Goal: Information Seeking & Learning: Learn about a topic

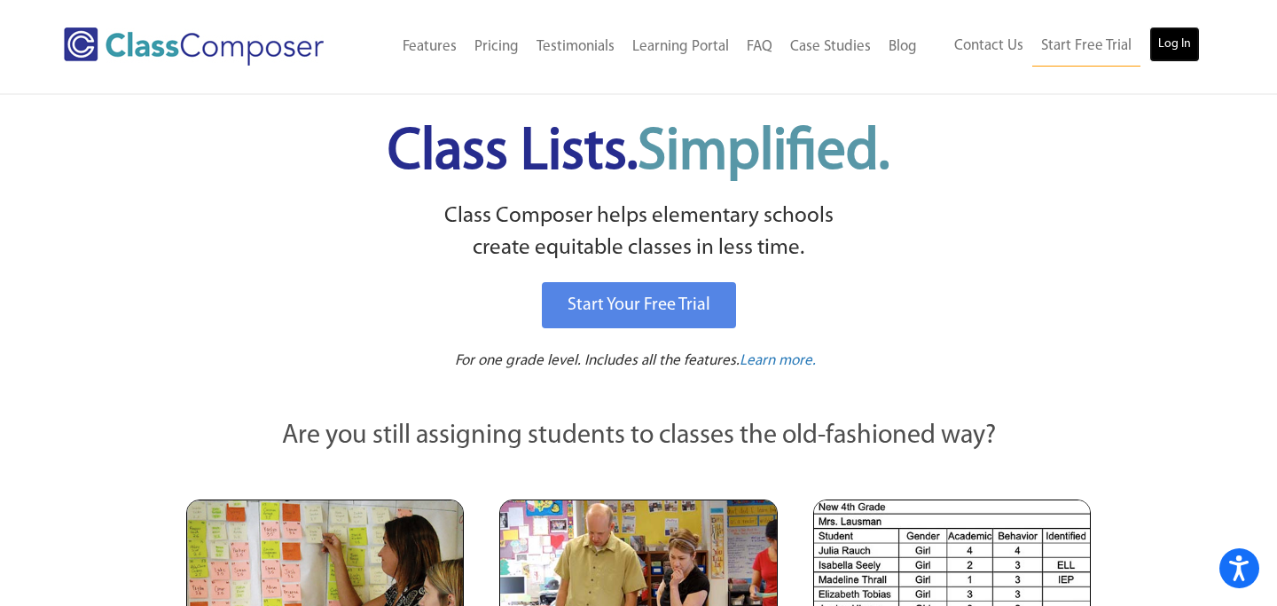
click at [1179, 46] on link "Log In" at bounding box center [1174, 44] width 51 height 35
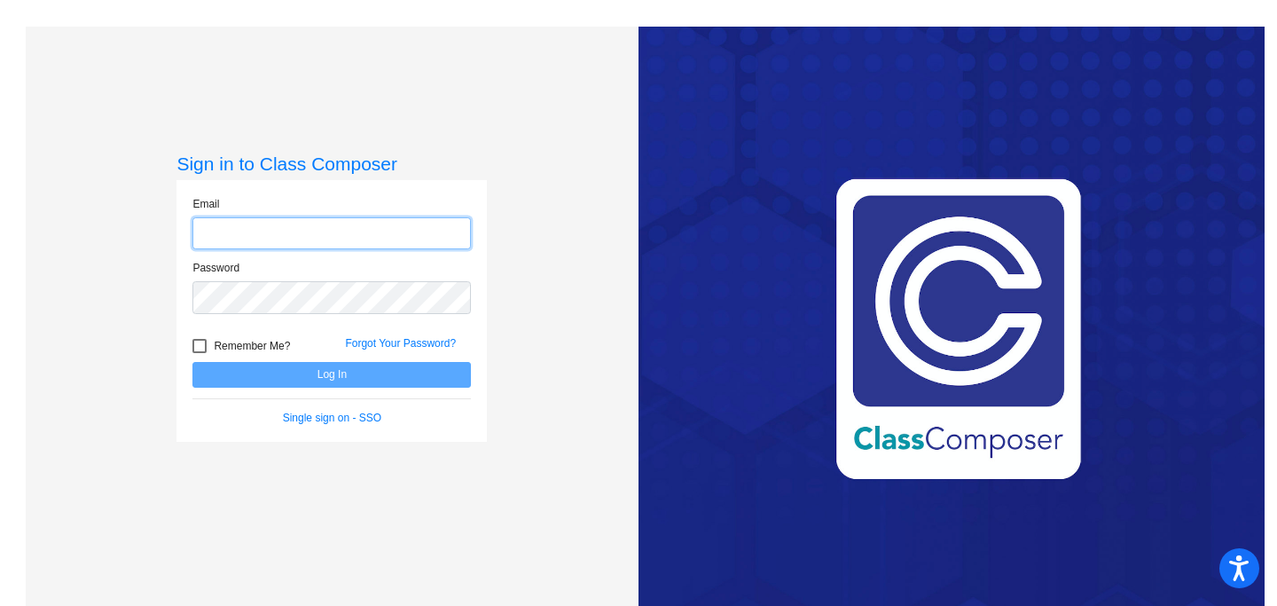
type input "[EMAIL_ADDRESS][DOMAIN_NAME]"
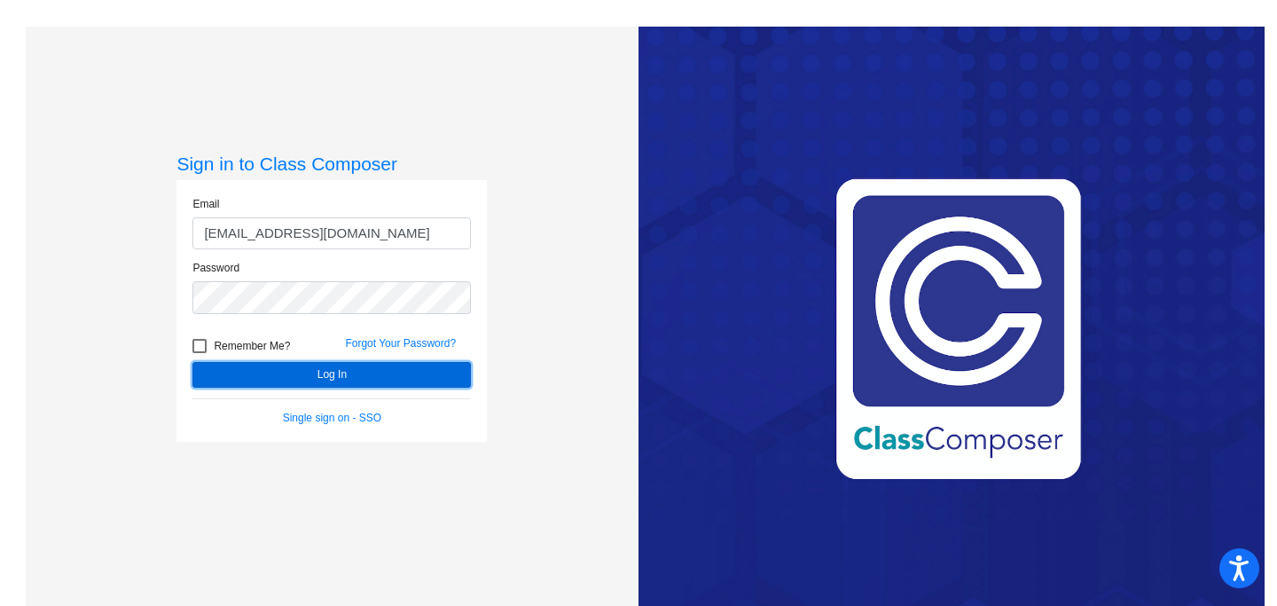
click at [285, 371] on button "Log In" at bounding box center [331, 375] width 278 height 26
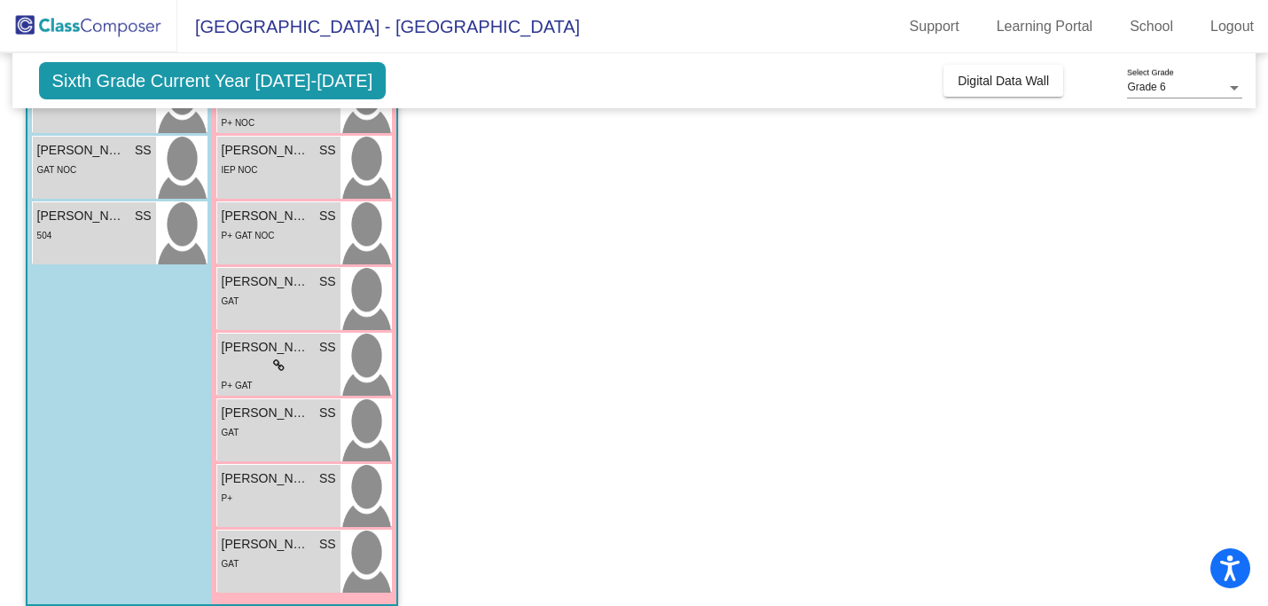
scroll to position [760, 0]
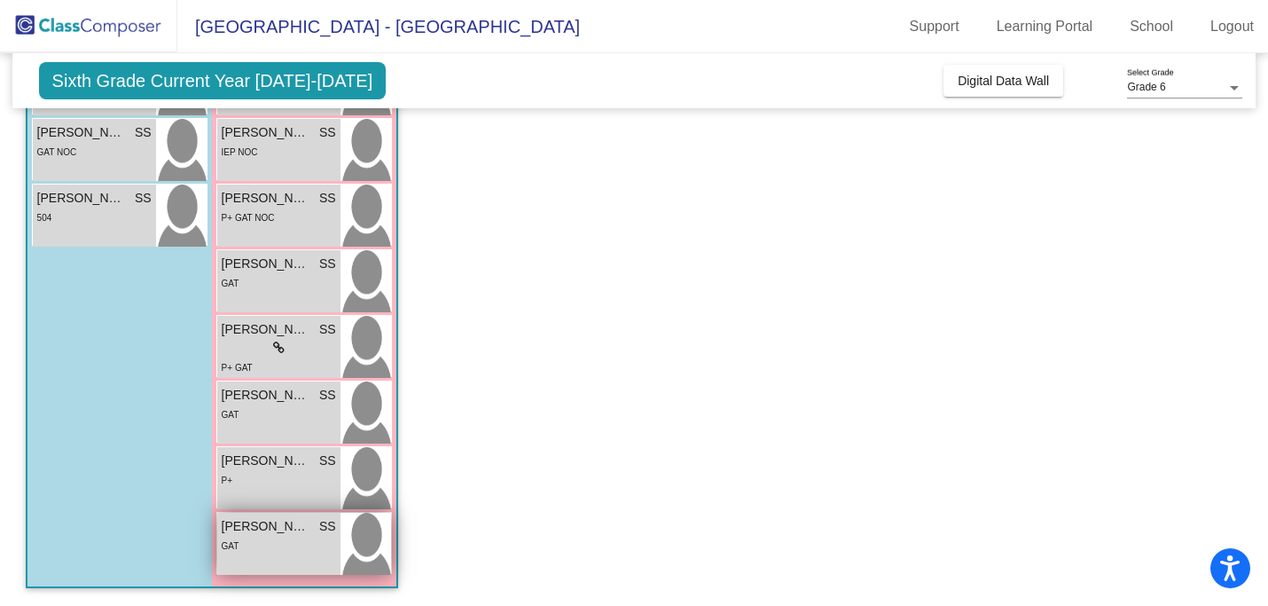
click at [248, 528] on span "[PERSON_NAME]" at bounding box center [266, 526] width 89 height 19
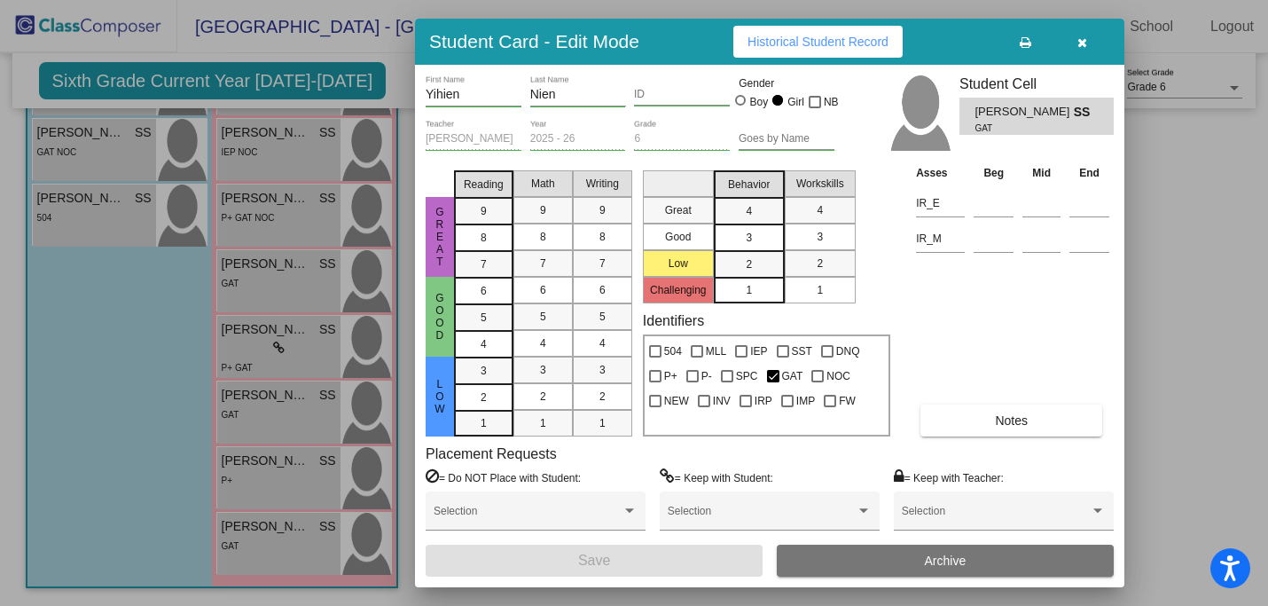
click at [817, 38] on span "Historical Student Record" at bounding box center [818, 42] width 141 height 14
click at [1079, 35] on span "button" at bounding box center [1082, 42] width 10 height 14
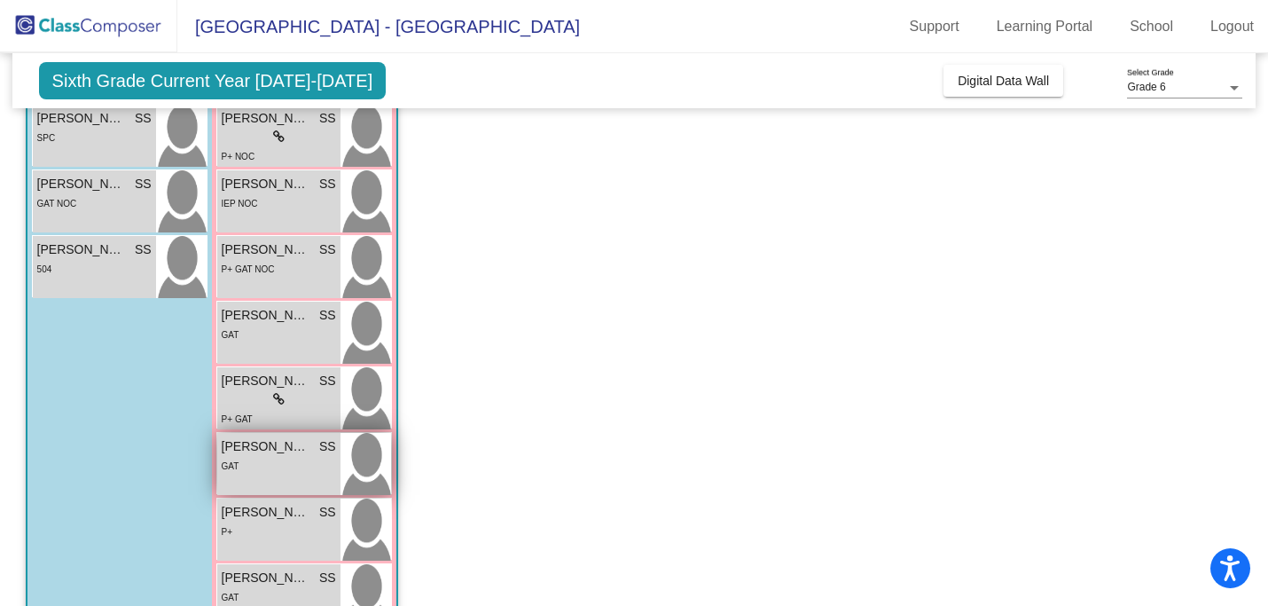
scroll to position [702, 0]
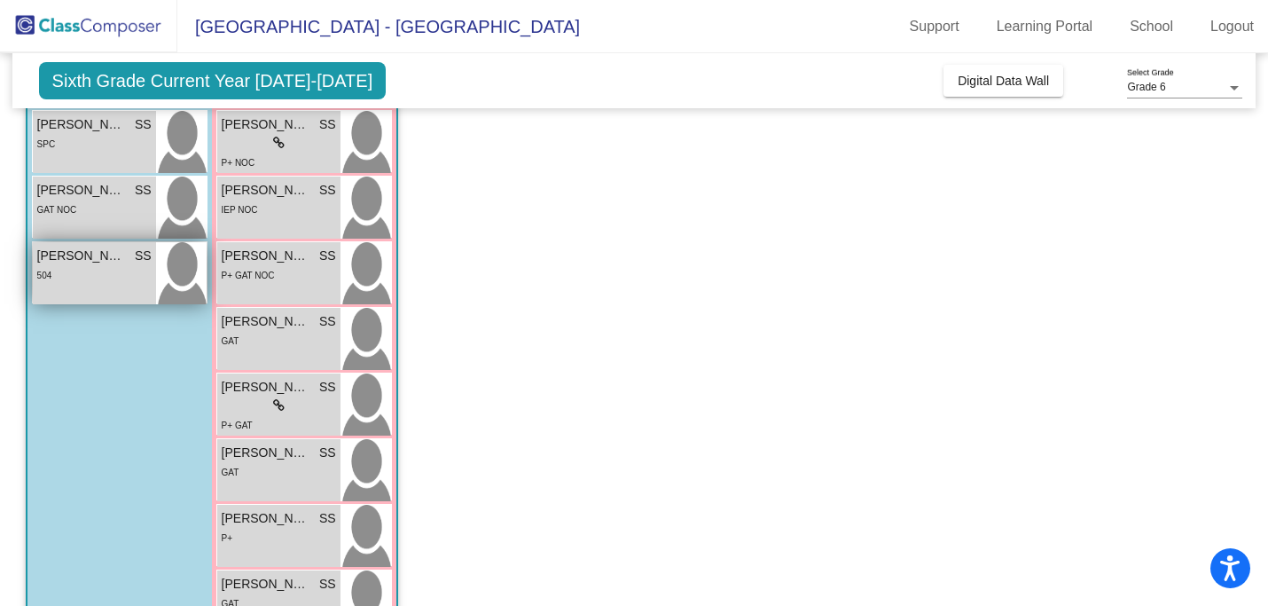
click at [76, 255] on span "[PERSON_NAME]" at bounding box center [81, 256] width 89 height 19
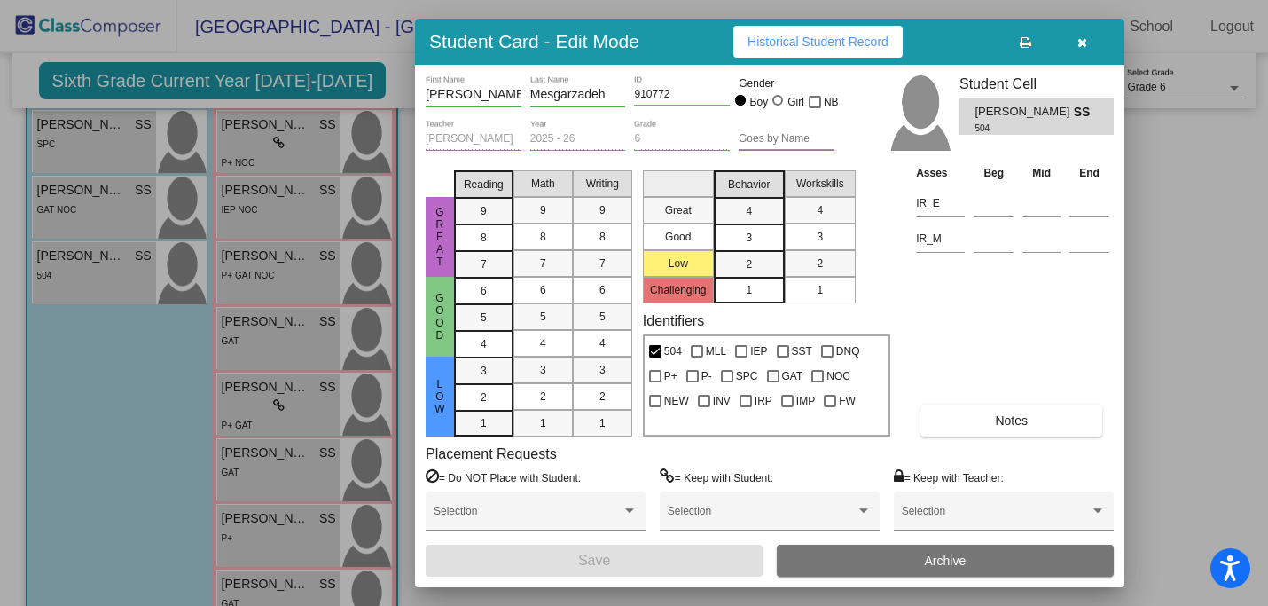
click at [837, 41] on span "Historical Student Record" at bounding box center [818, 42] width 141 height 14
click at [1083, 38] on icon "button" at bounding box center [1082, 42] width 10 height 12
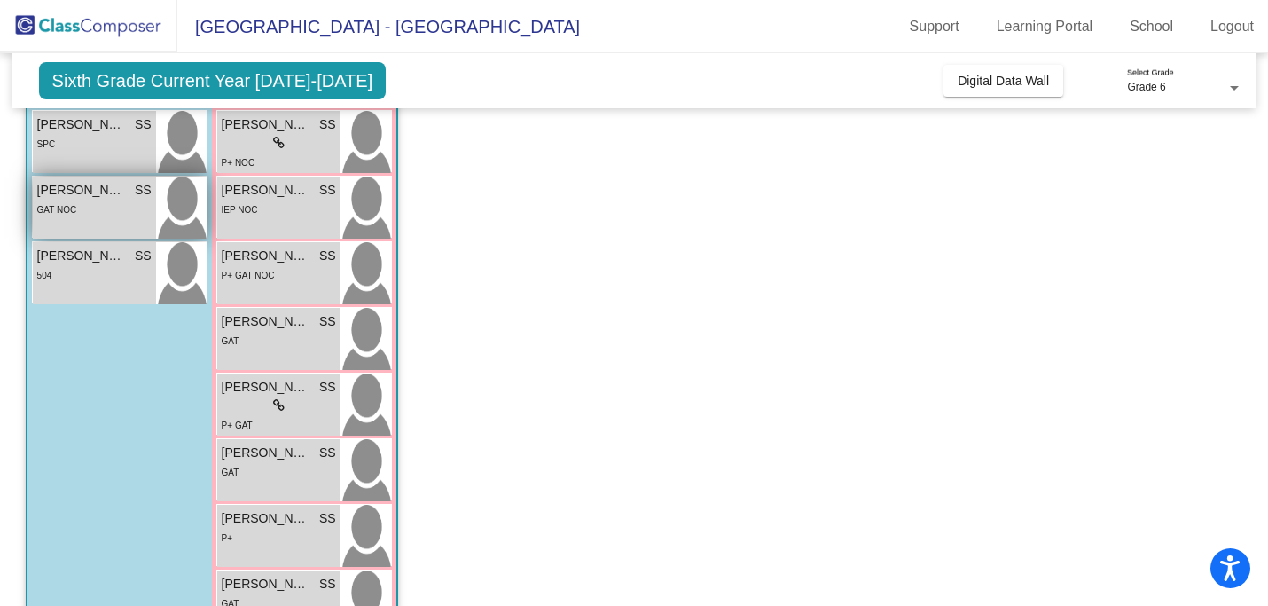
click at [87, 191] on span "[PERSON_NAME]" at bounding box center [81, 190] width 89 height 19
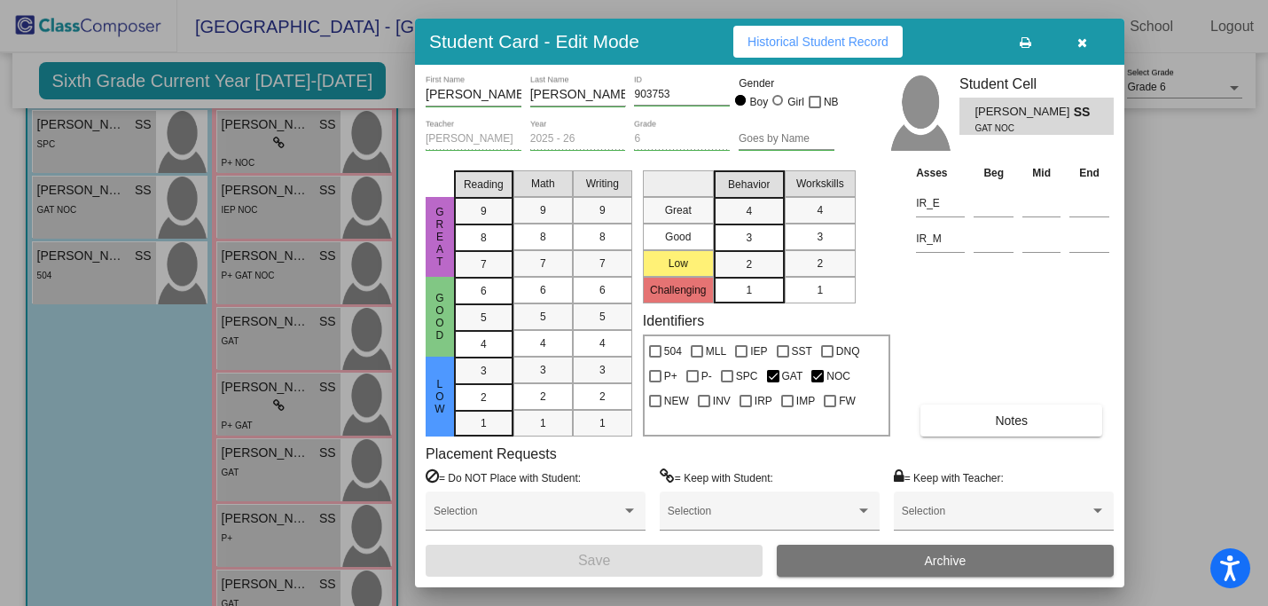
click at [811, 40] on span "Historical Student Record" at bounding box center [818, 42] width 141 height 14
click at [1084, 37] on icon "button" at bounding box center [1082, 42] width 10 height 12
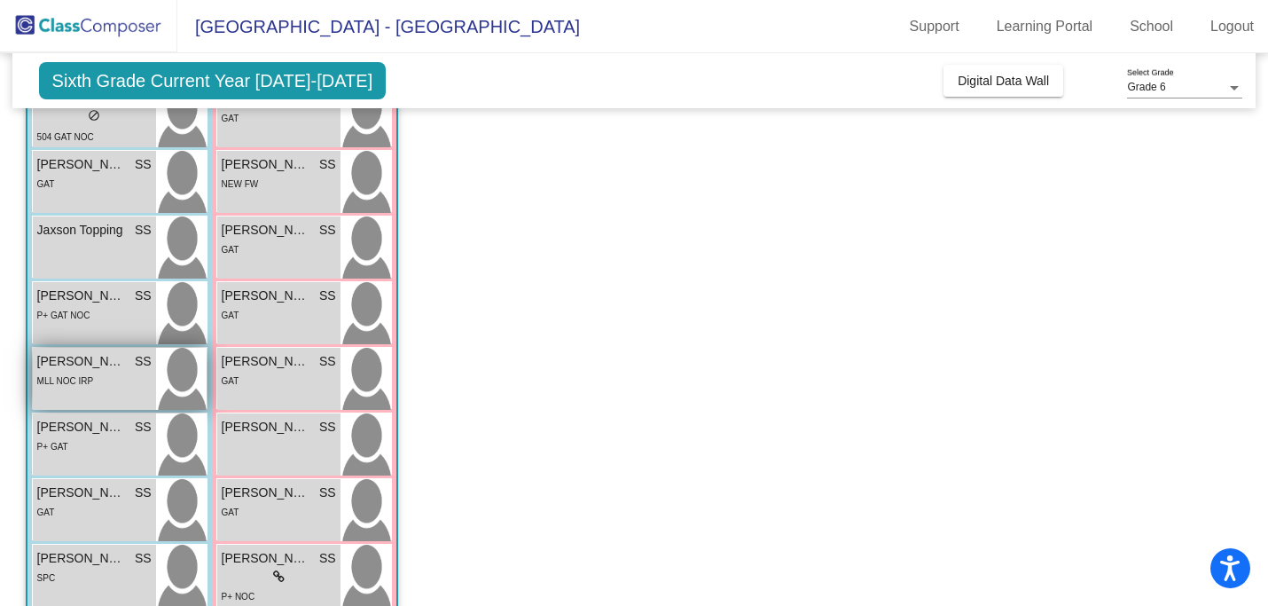
scroll to position [259, 0]
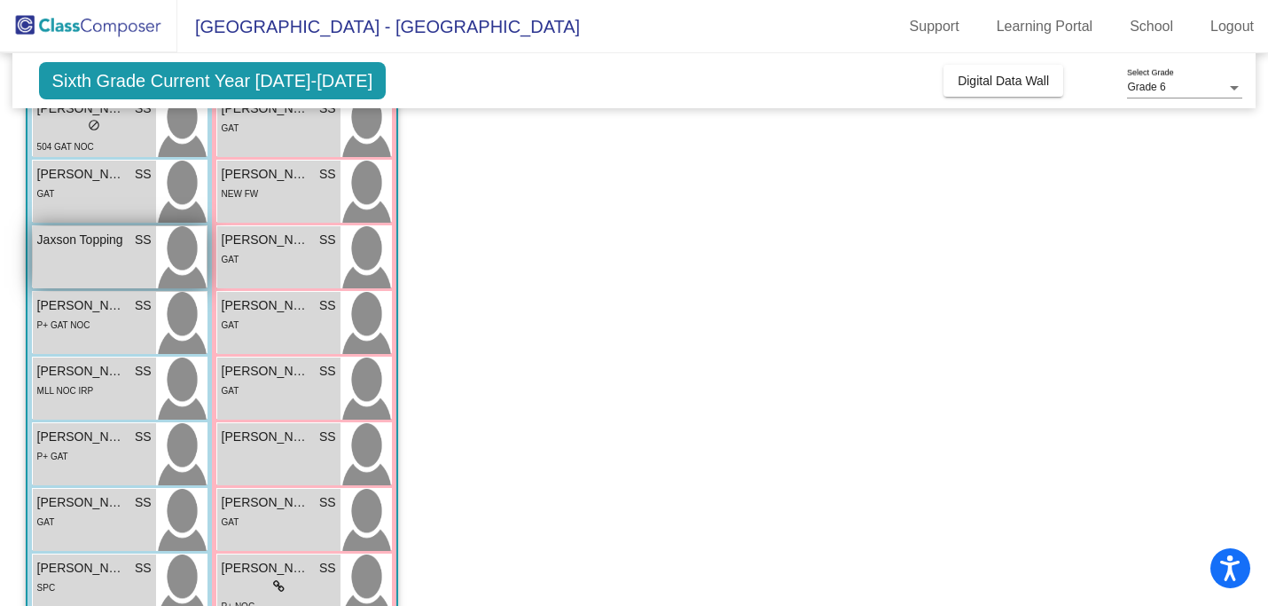
click at [90, 240] on span "Jaxson Topping" at bounding box center [81, 240] width 89 height 19
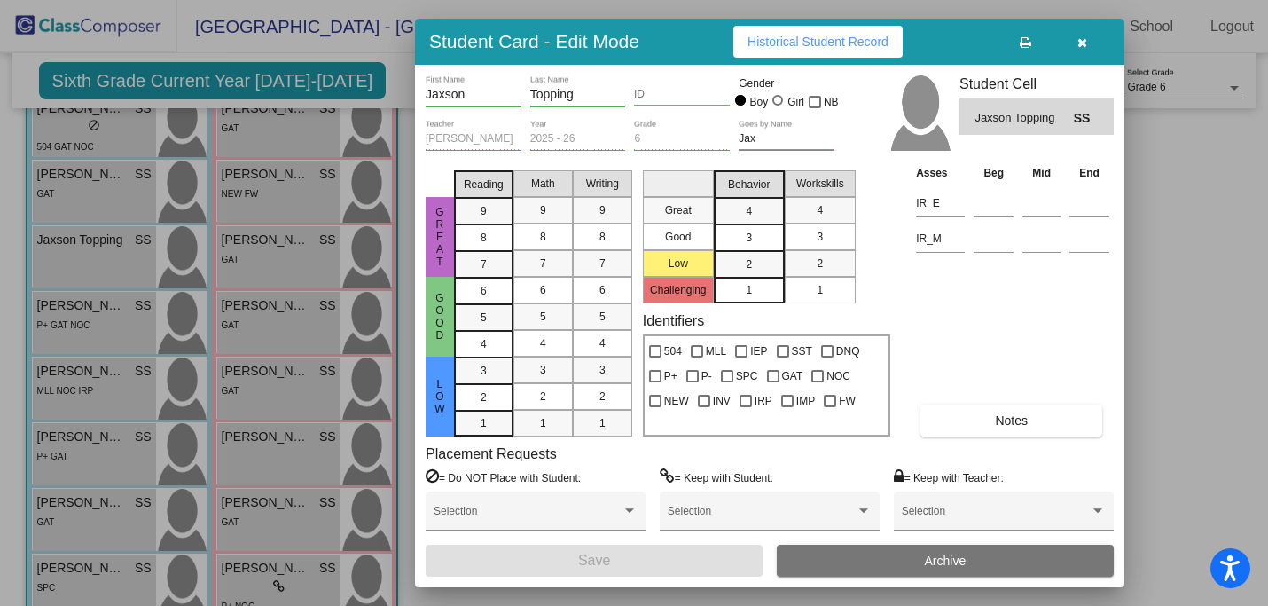
click at [771, 41] on span "Historical Student Record" at bounding box center [818, 42] width 141 height 14
click at [236, 423] on div at bounding box center [634, 303] width 1268 height 606
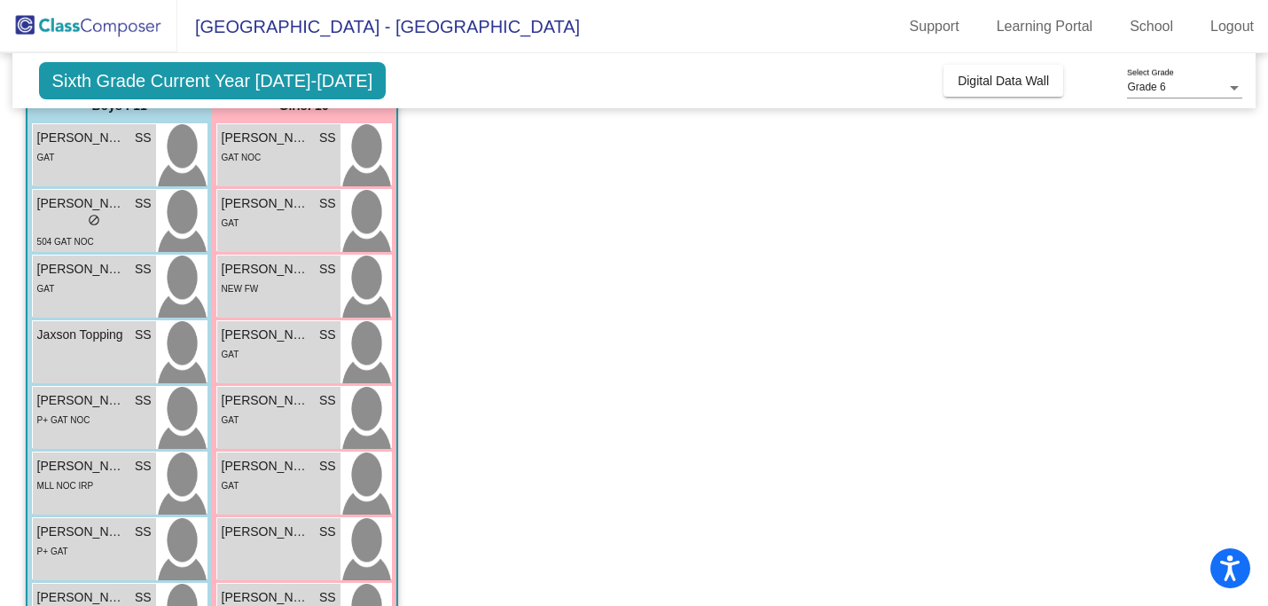
scroll to position [53, 0]
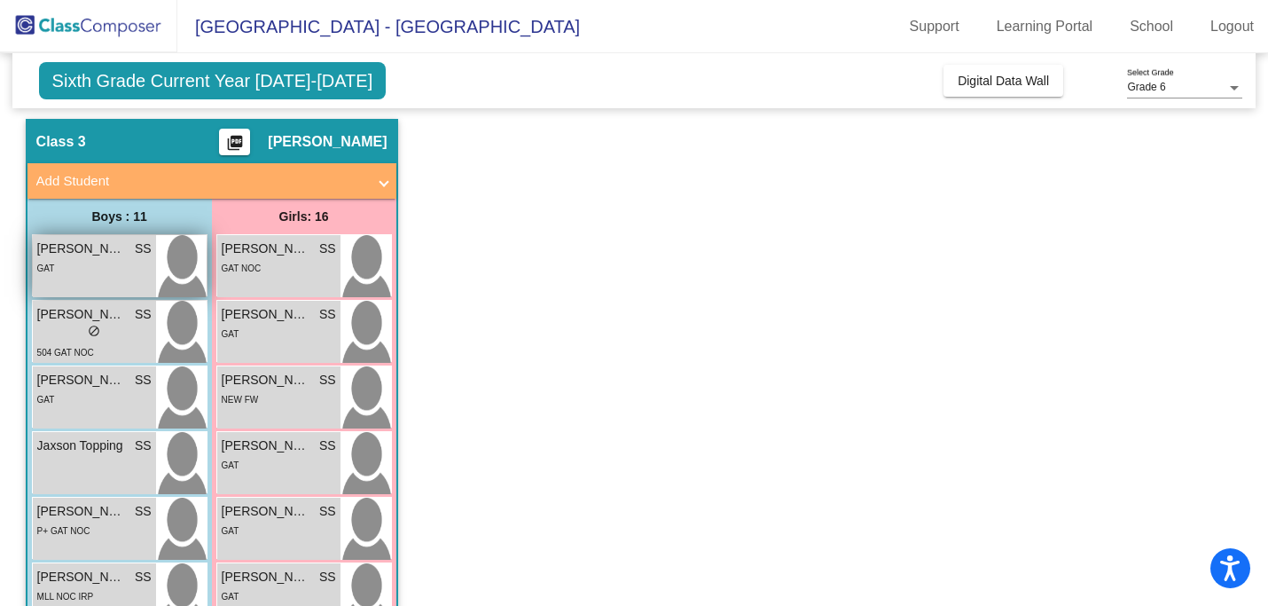
click at [90, 250] on span "[PERSON_NAME]" at bounding box center [81, 248] width 89 height 19
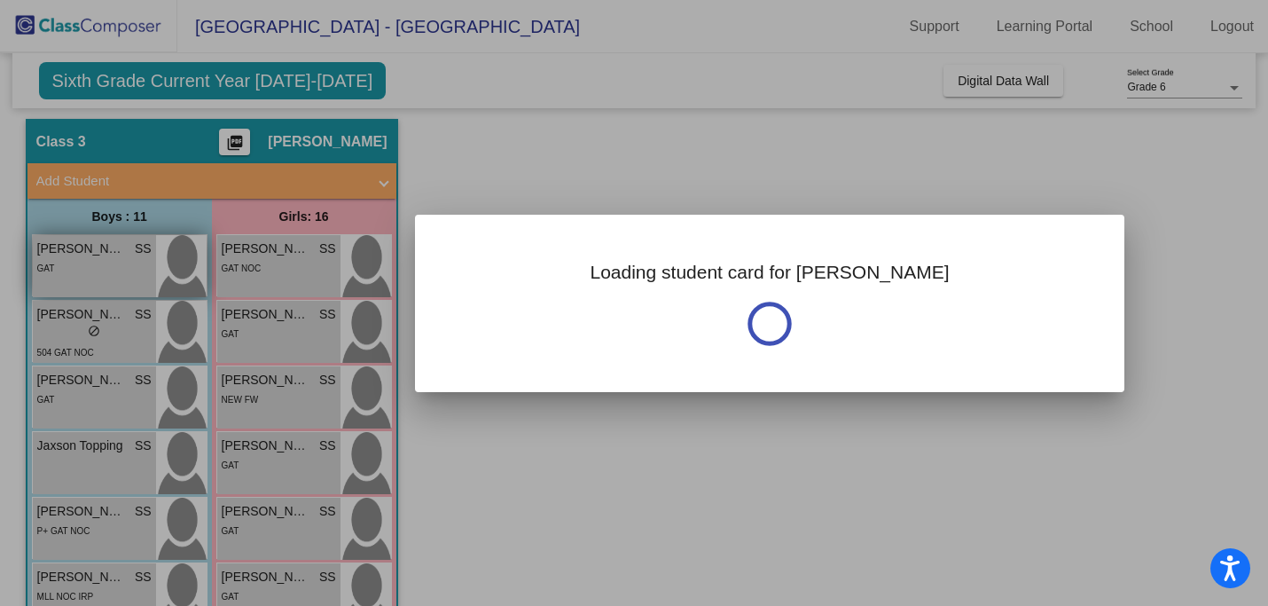
click at [90, 250] on div at bounding box center [634, 303] width 1268 height 606
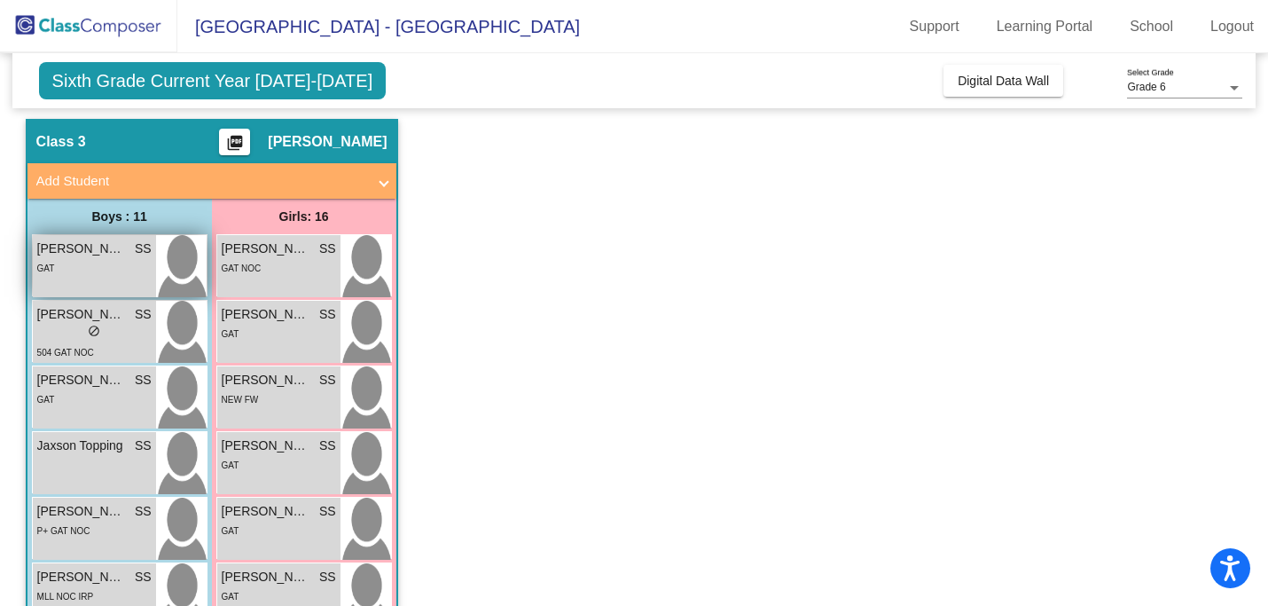
click at [90, 250] on span "[PERSON_NAME]" at bounding box center [81, 248] width 89 height 19
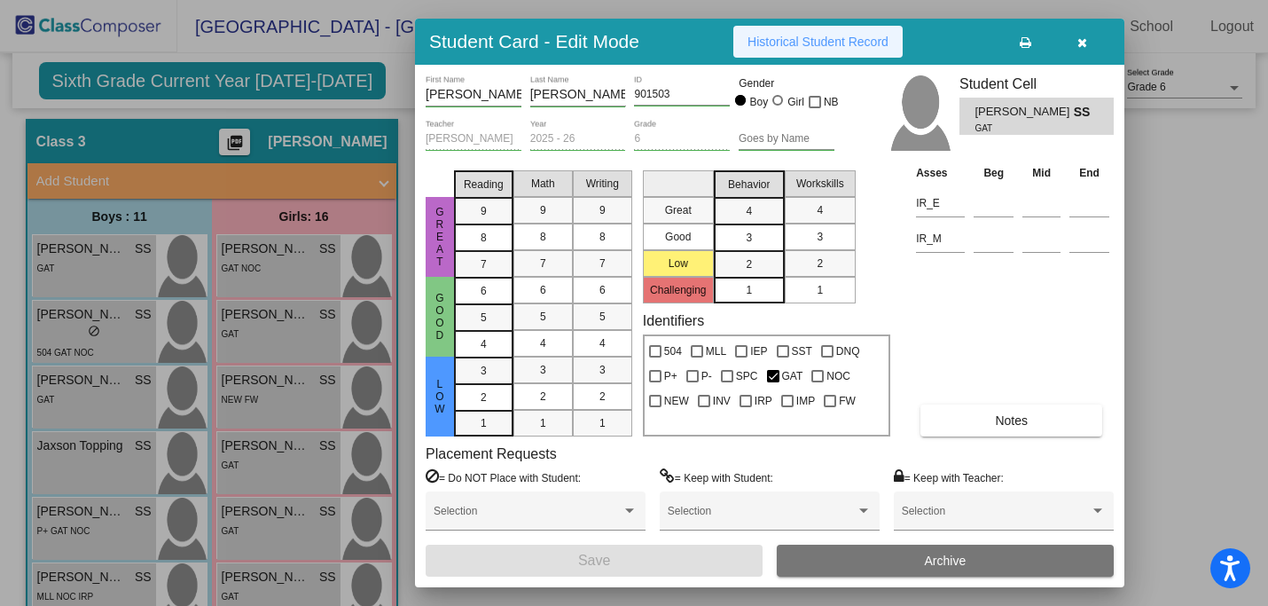
click at [815, 36] on span "Historical Student Record" at bounding box center [818, 42] width 141 height 14
click at [1084, 37] on icon "button" at bounding box center [1082, 42] width 10 height 12
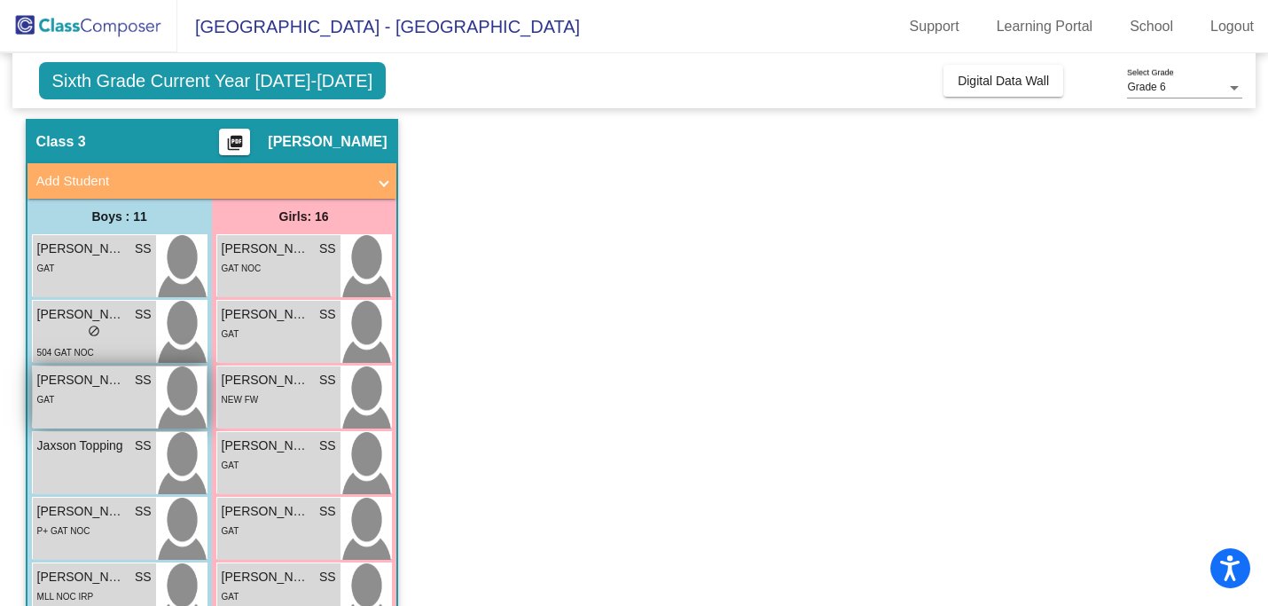
click at [82, 383] on span "[PERSON_NAME]" at bounding box center [81, 380] width 89 height 19
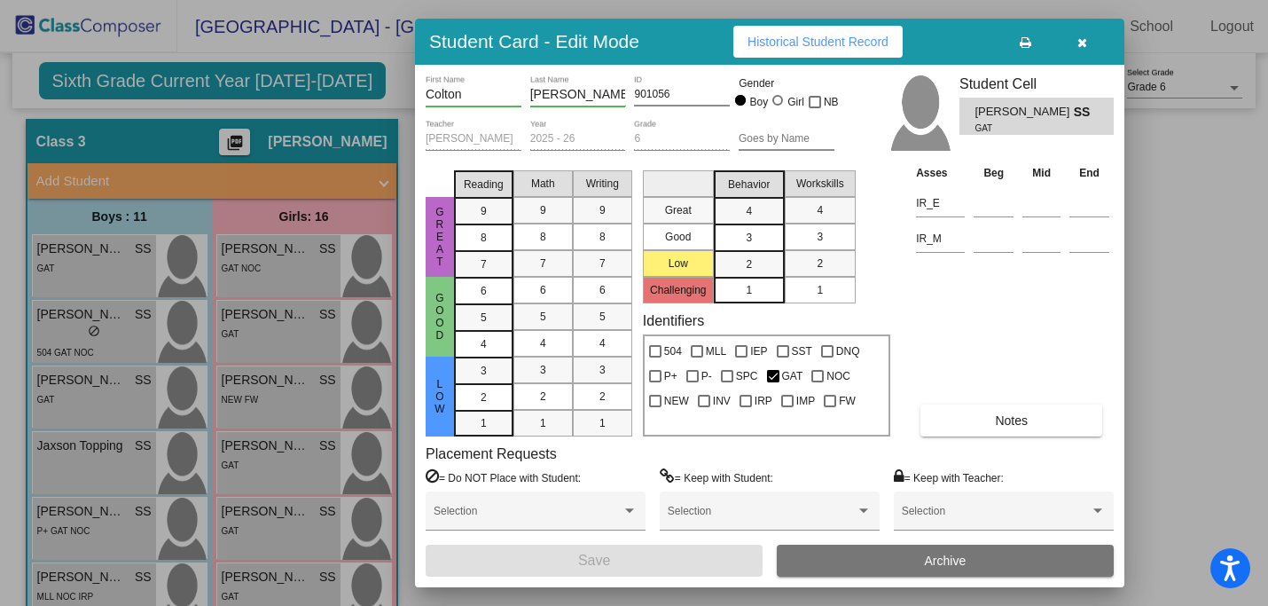
click at [770, 38] on span "Historical Student Record" at bounding box center [818, 42] width 141 height 14
click at [1084, 40] on icon "button" at bounding box center [1082, 42] width 10 height 12
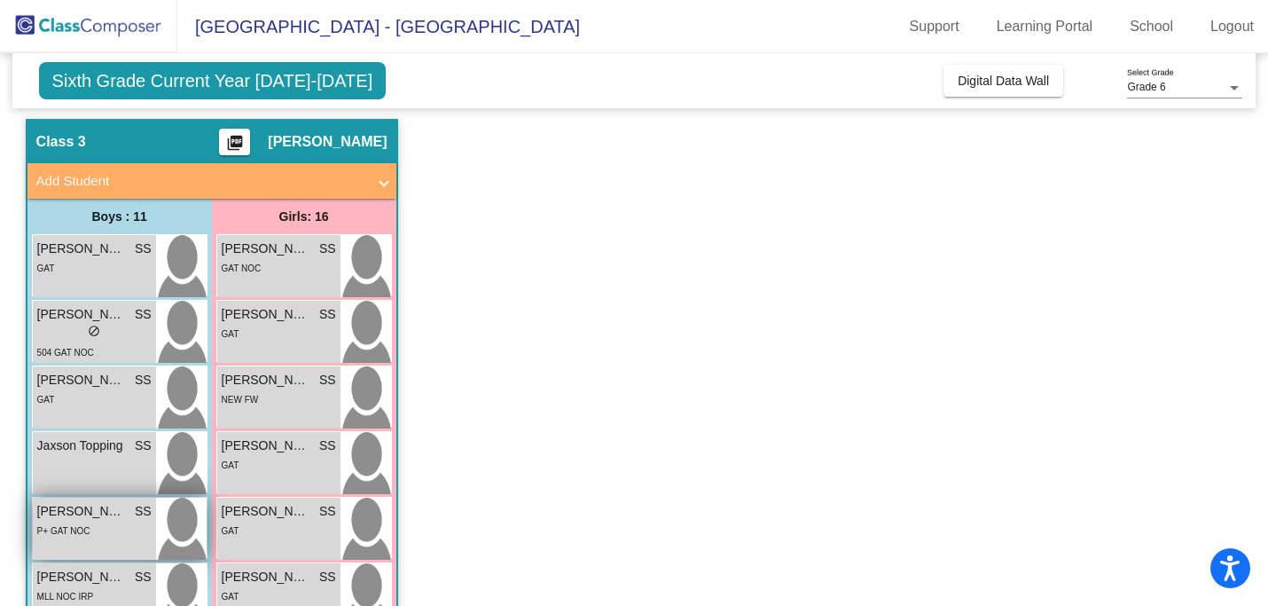
click at [94, 531] on div "P+ GAT NOC" at bounding box center [94, 530] width 114 height 19
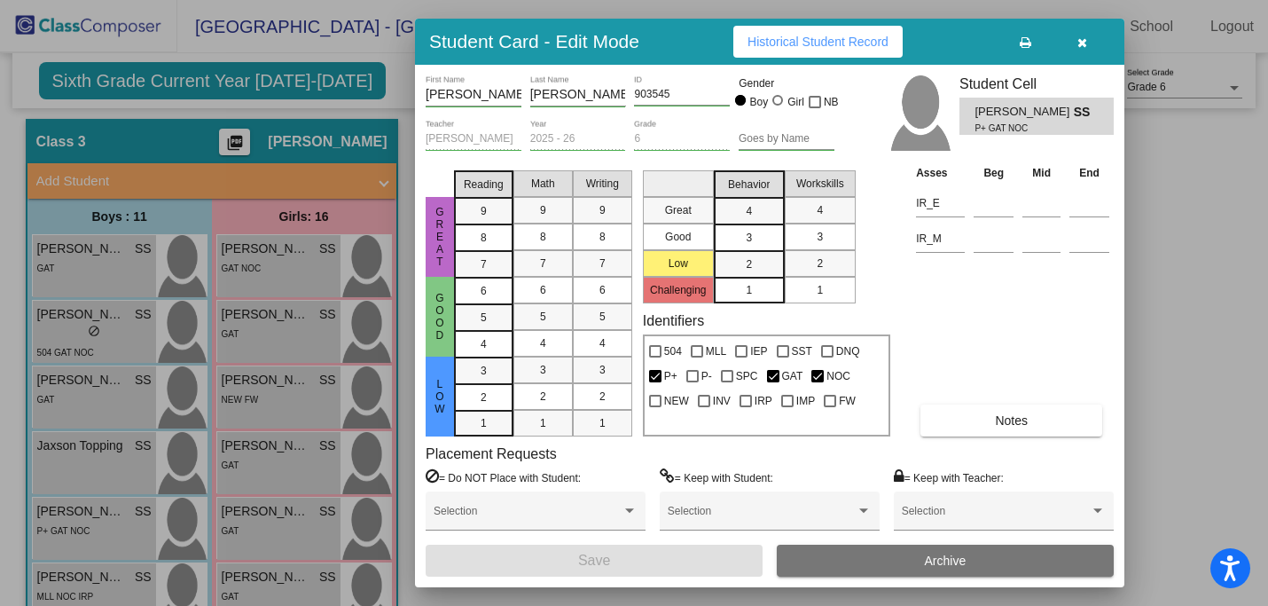
click at [787, 44] on span "Historical Student Record" at bounding box center [818, 42] width 141 height 14
click at [1079, 43] on icon "button" at bounding box center [1082, 42] width 10 height 12
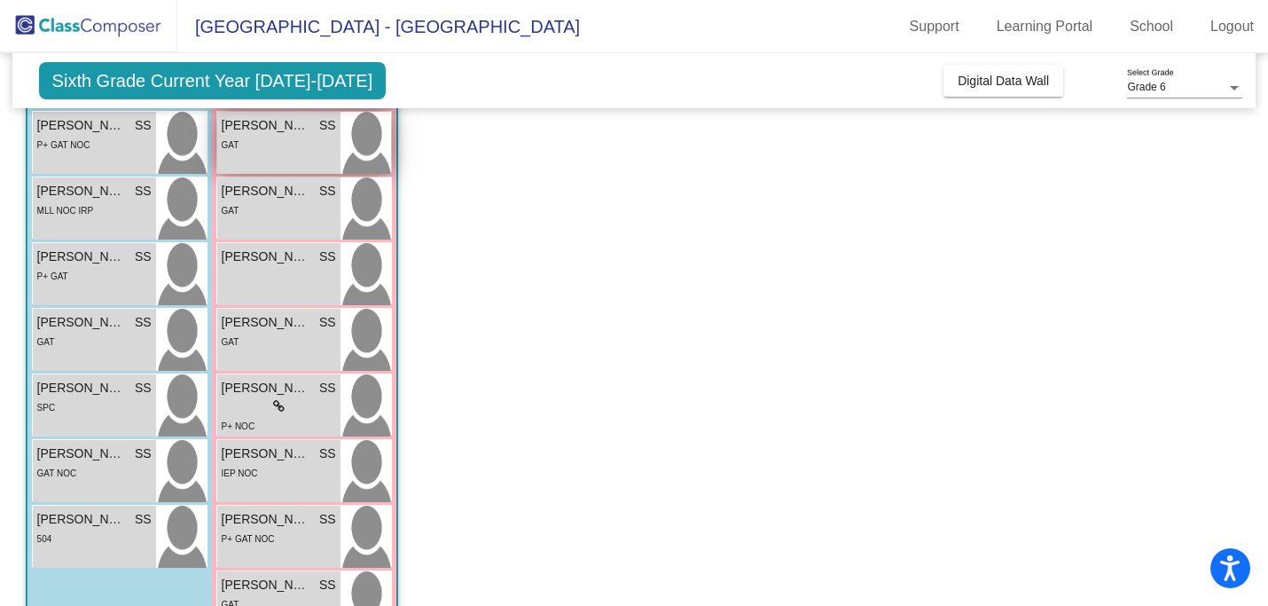
scroll to position [444, 0]
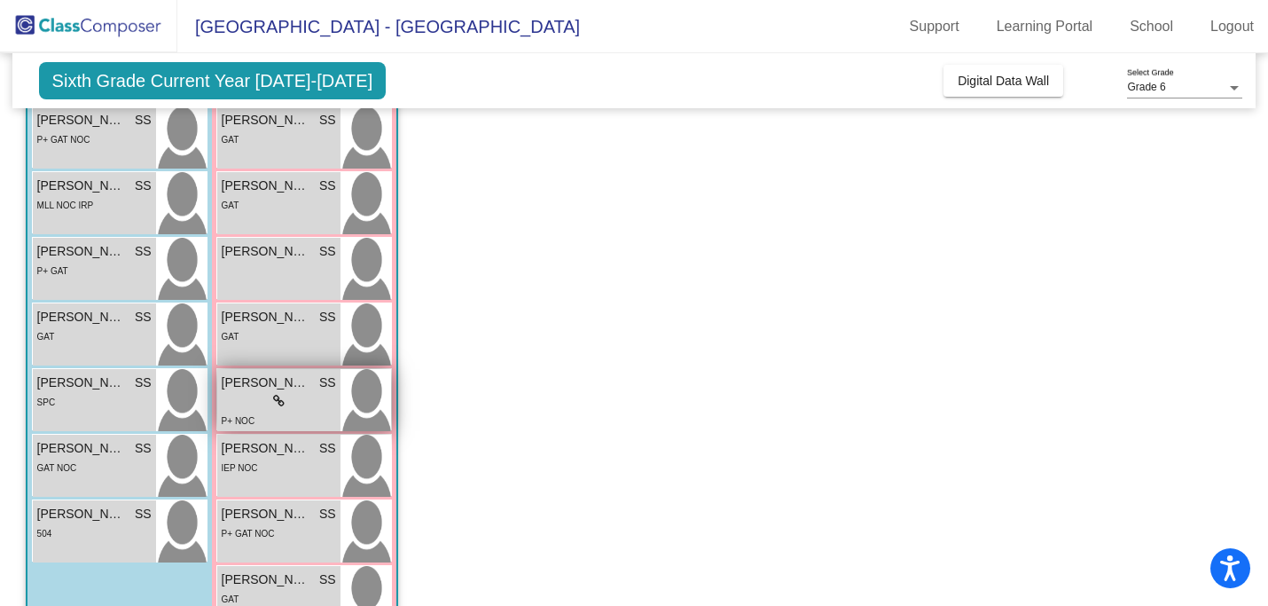
click at [273, 397] on icon at bounding box center [279, 401] width 12 height 12
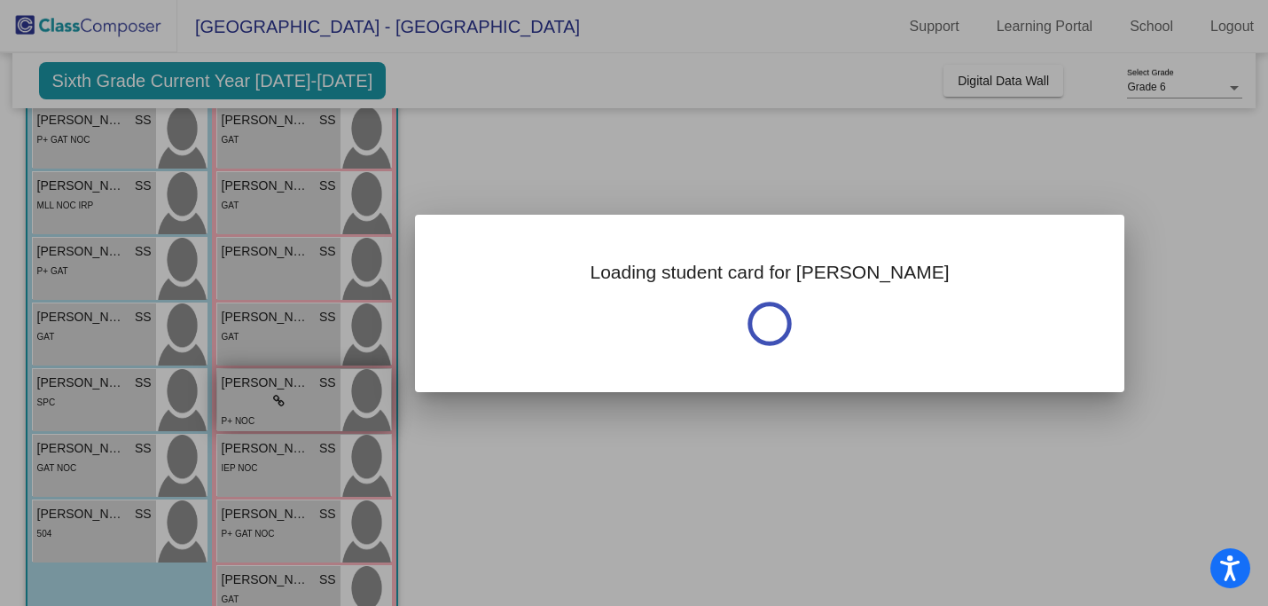
click at [272, 397] on div at bounding box center [634, 303] width 1268 height 606
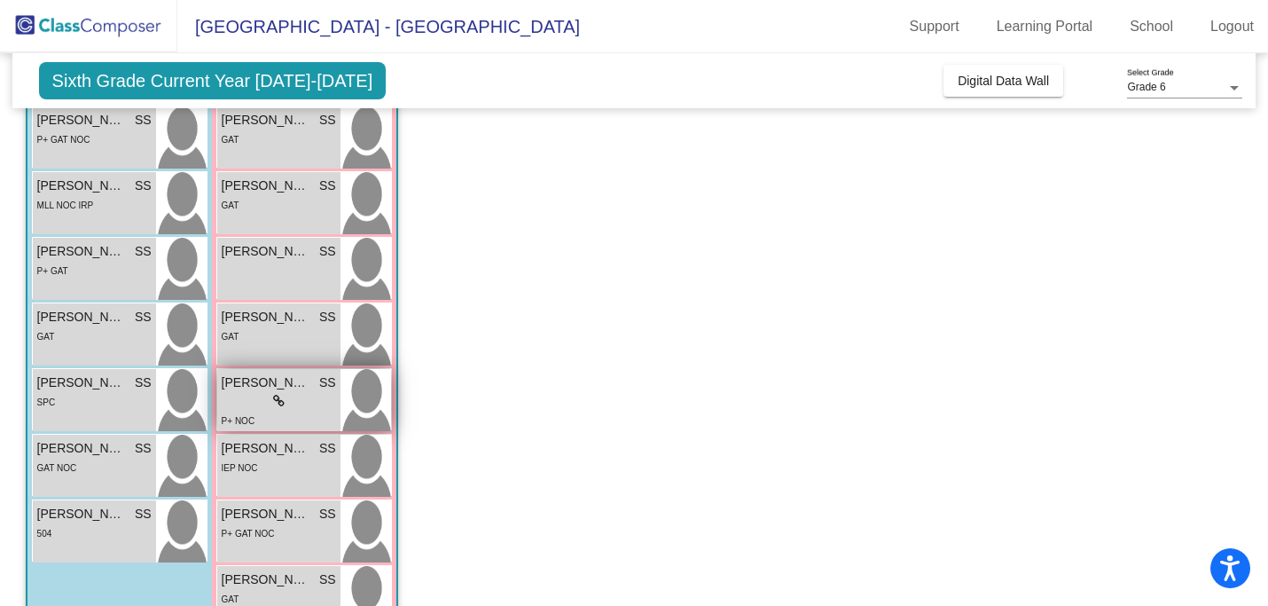
click at [278, 395] on icon at bounding box center [279, 401] width 12 height 12
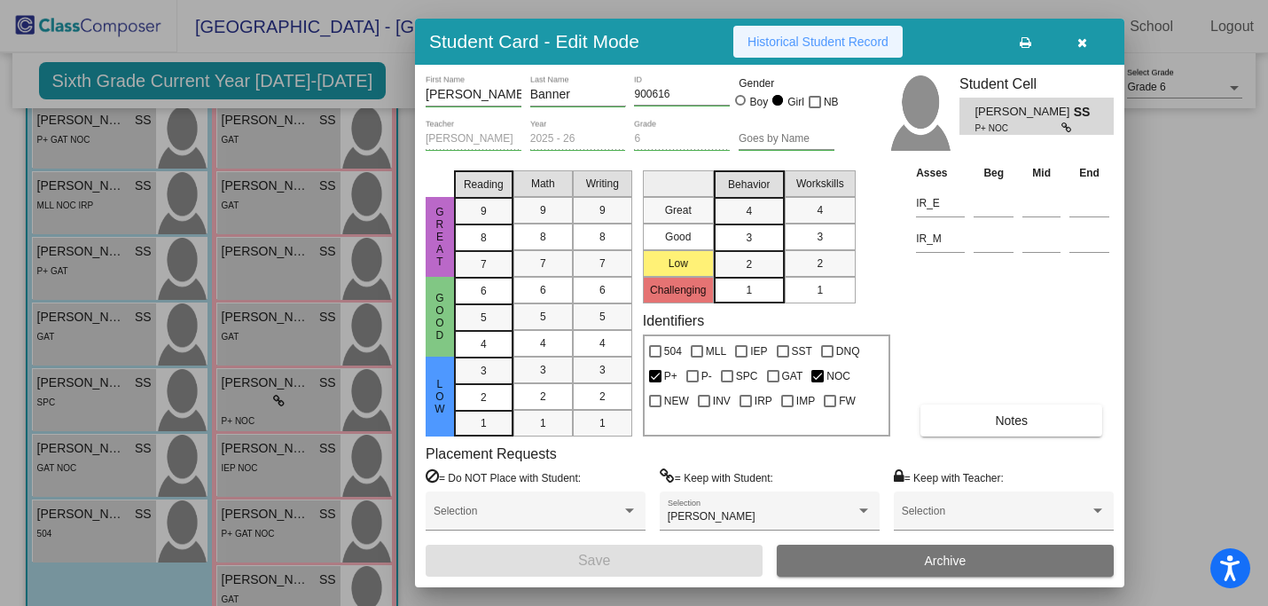
click at [840, 36] on span "Historical Student Record" at bounding box center [818, 42] width 141 height 14
click at [1084, 42] on icon "button" at bounding box center [1082, 42] width 10 height 12
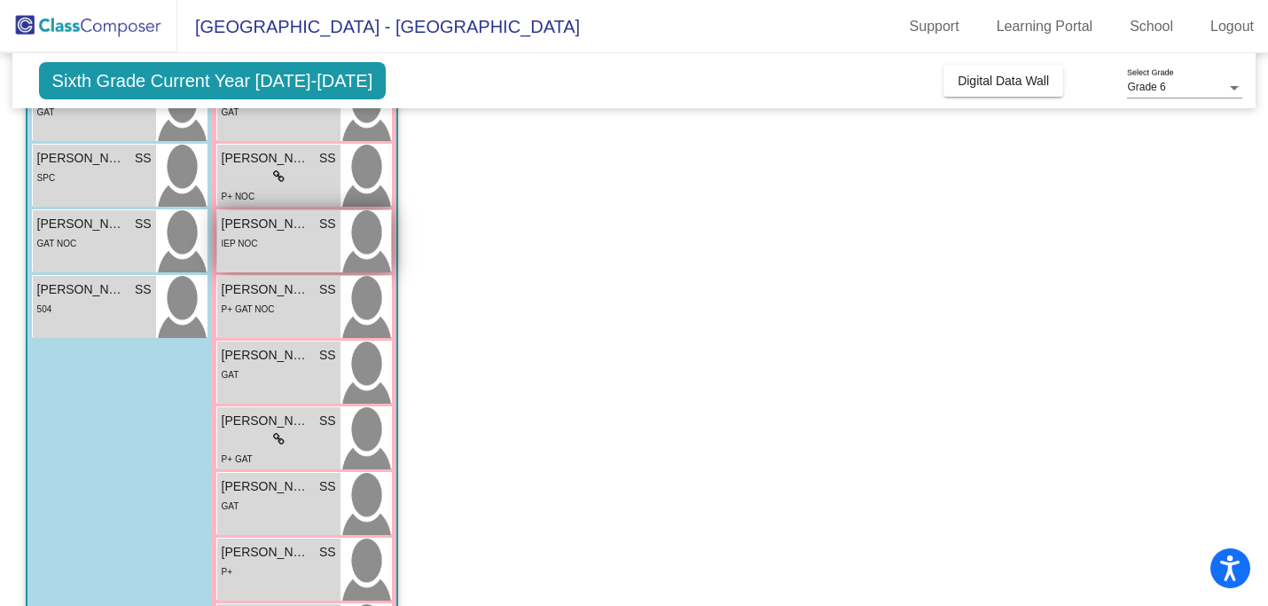
scroll to position [669, 0]
click at [261, 221] on span "[PERSON_NAME]" at bounding box center [266, 223] width 89 height 19
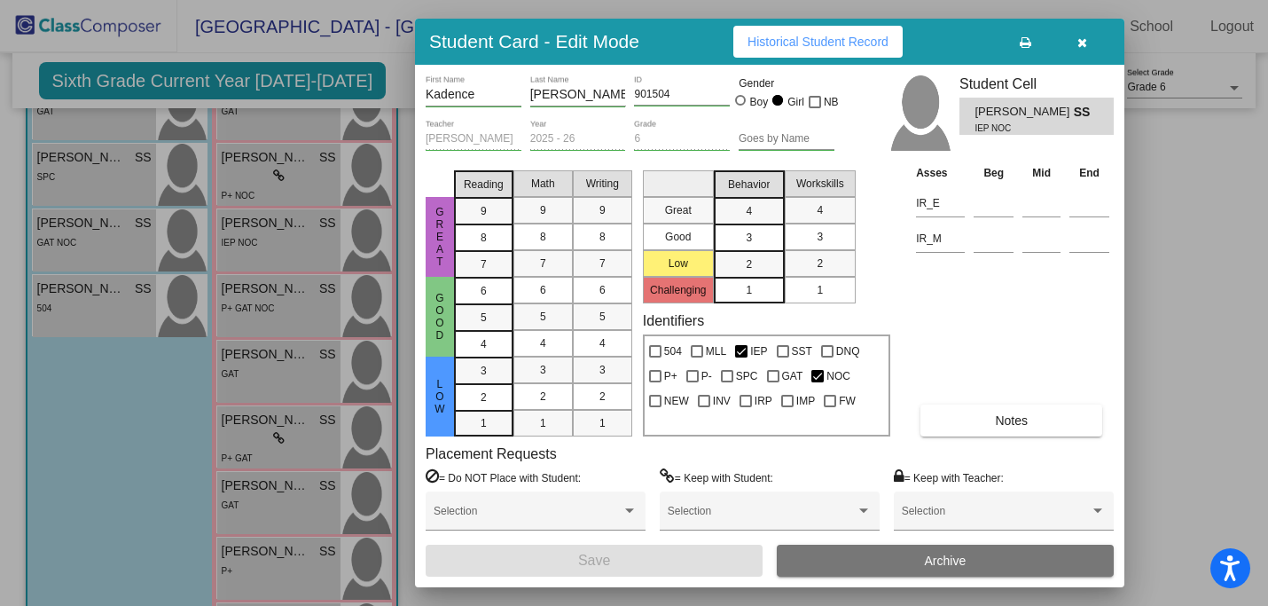
click at [803, 37] on span "Historical Student Record" at bounding box center [818, 42] width 141 height 14
click at [1084, 38] on icon "button" at bounding box center [1082, 42] width 10 height 12
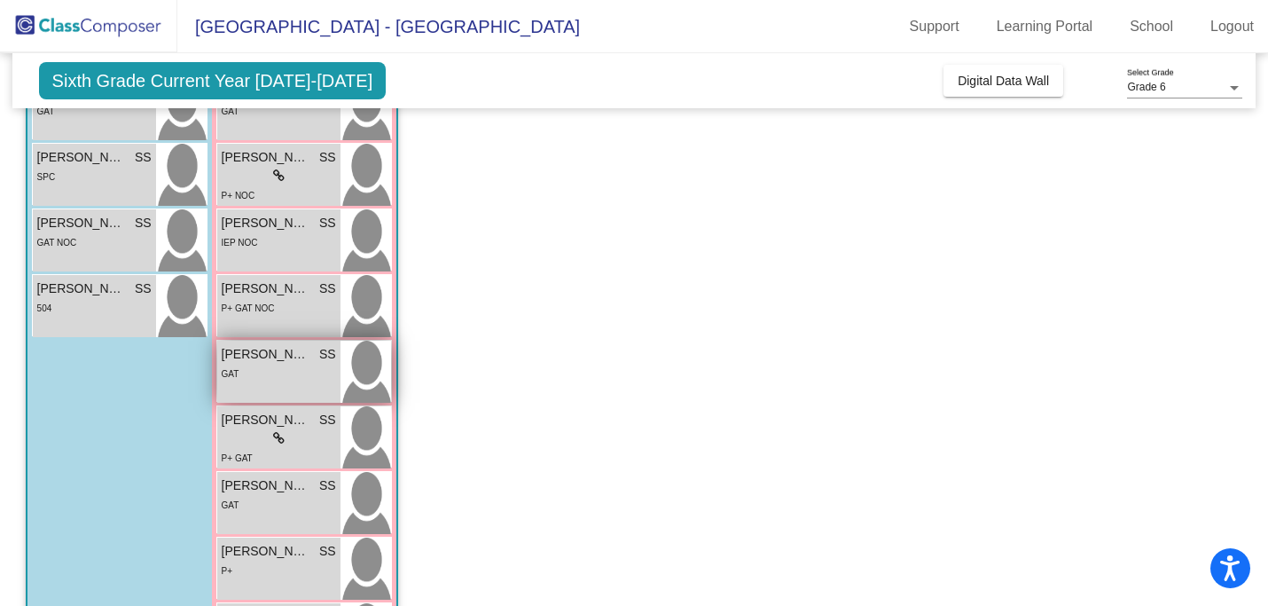
click at [294, 351] on span "[PERSON_NAME]" at bounding box center [266, 354] width 89 height 19
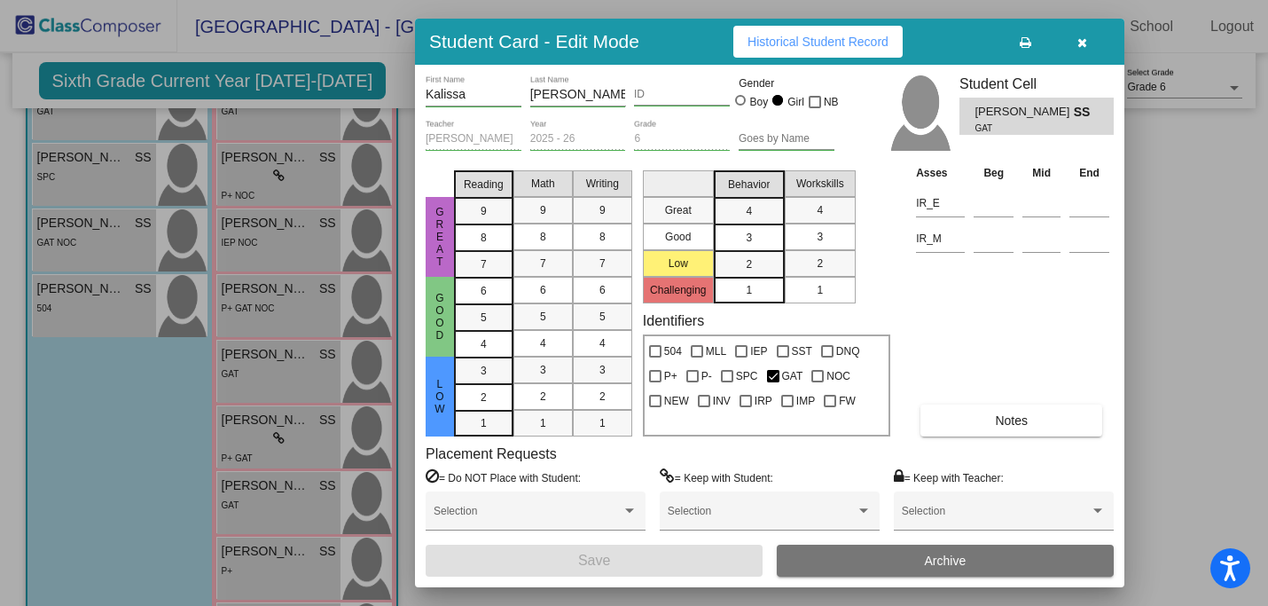
click at [801, 40] on span "Historical Student Record" at bounding box center [818, 42] width 141 height 14
click at [1083, 39] on icon "button" at bounding box center [1082, 42] width 10 height 12
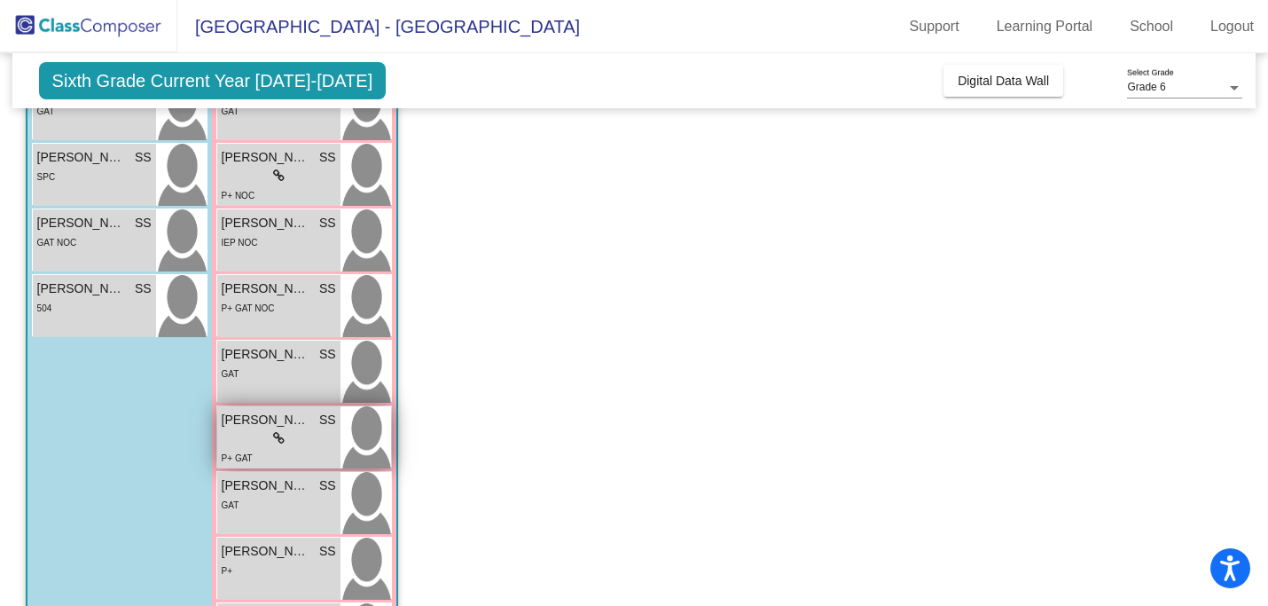
click at [257, 422] on span "[PERSON_NAME]" at bounding box center [266, 420] width 89 height 19
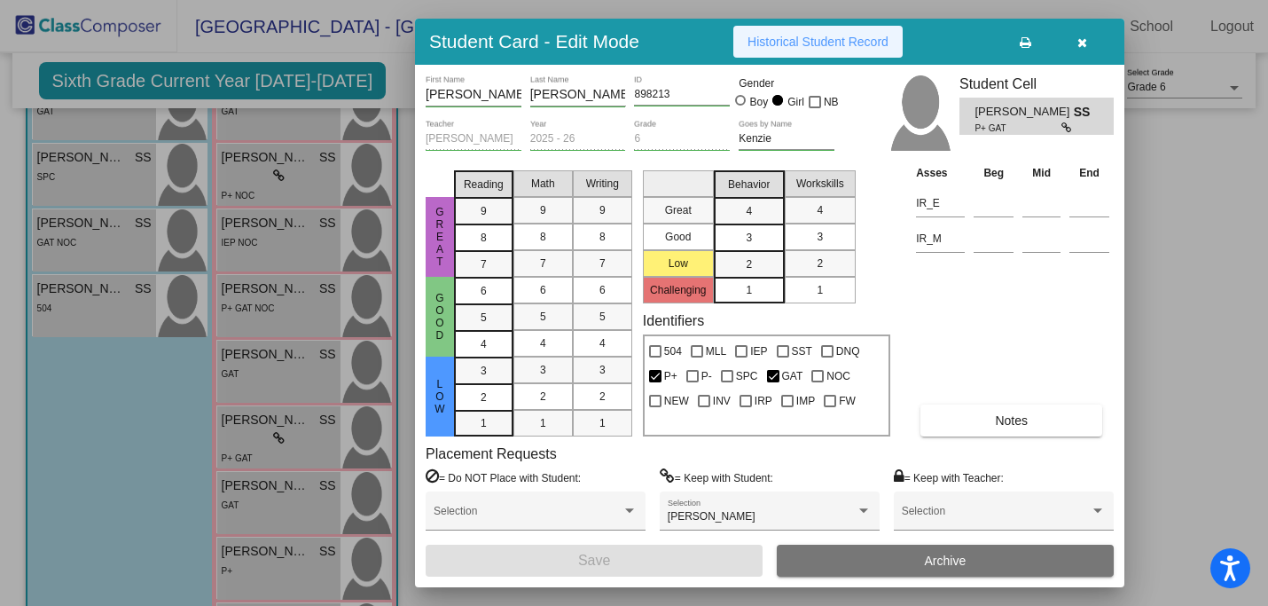
click at [778, 38] on span "Historical Student Record" at bounding box center [818, 42] width 141 height 14
click at [1083, 41] on icon "button" at bounding box center [1082, 42] width 10 height 12
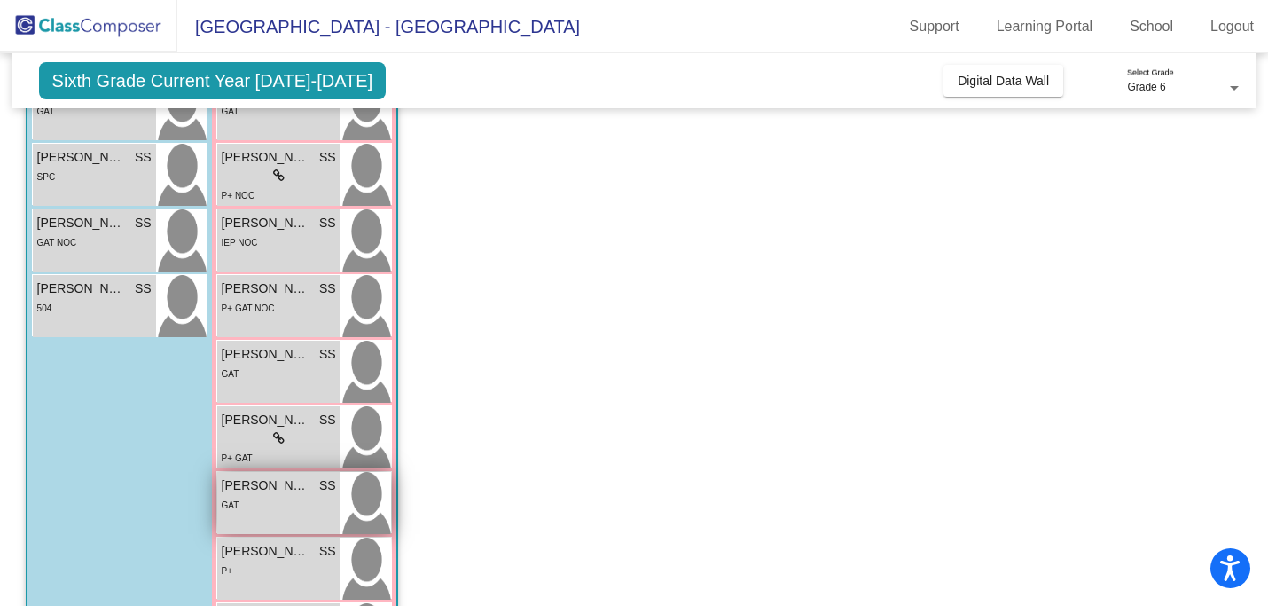
click at [267, 483] on span "[PERSON_NAME]" at bounding box center [266, 485] width 89 height 19
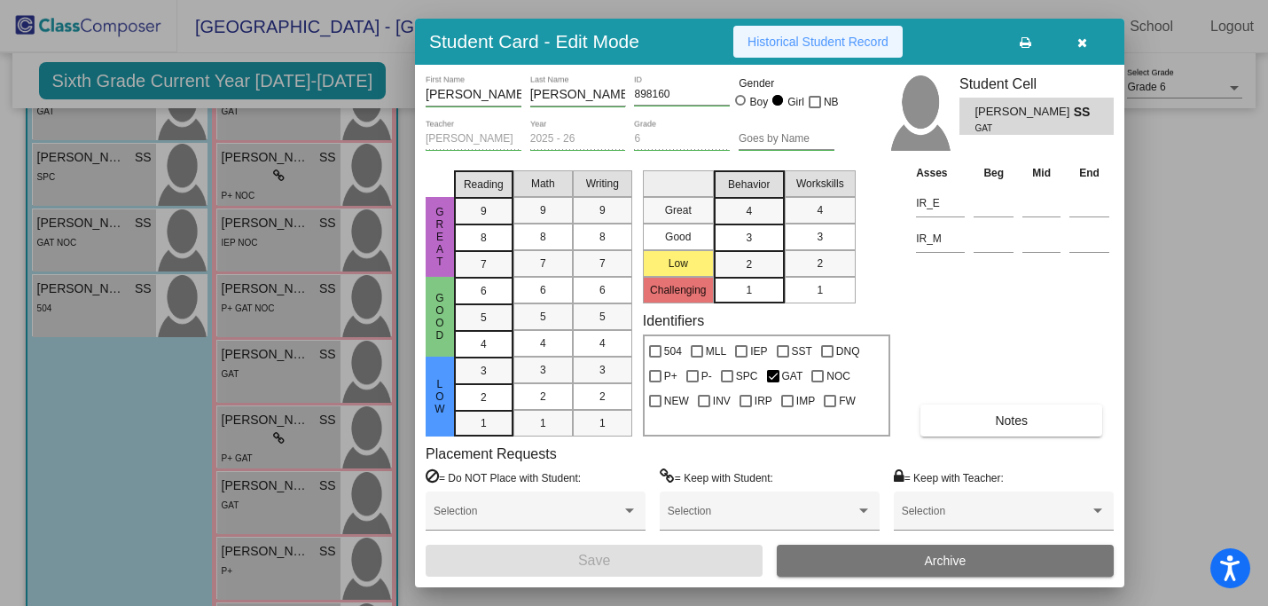
click at [805, 41] on span "Historical Student Record" at bounding box center [818, 42] width 141 height 14
